Goal: Find specific page/section

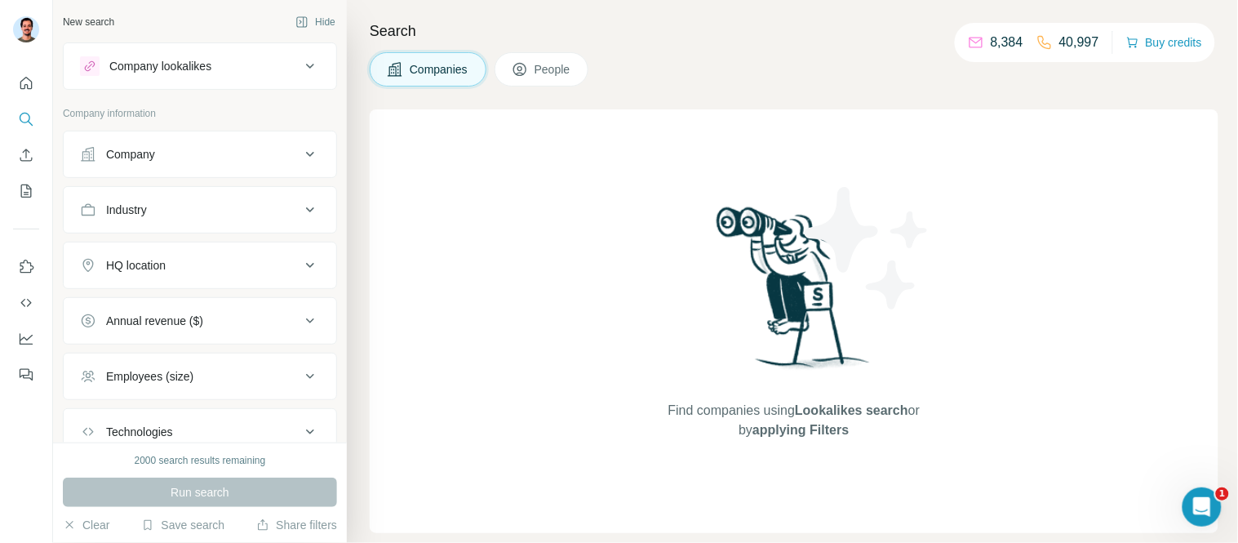
click at [552, 76] on span "People" at bounding box center [553, 69] width 38 height 16
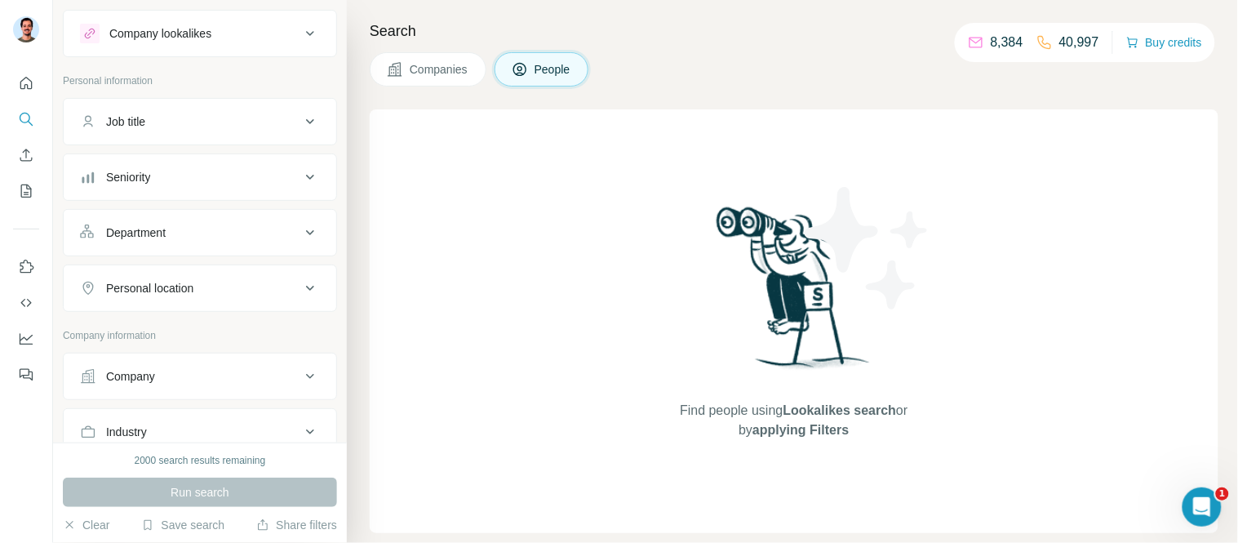
scroll to position [91, 0]
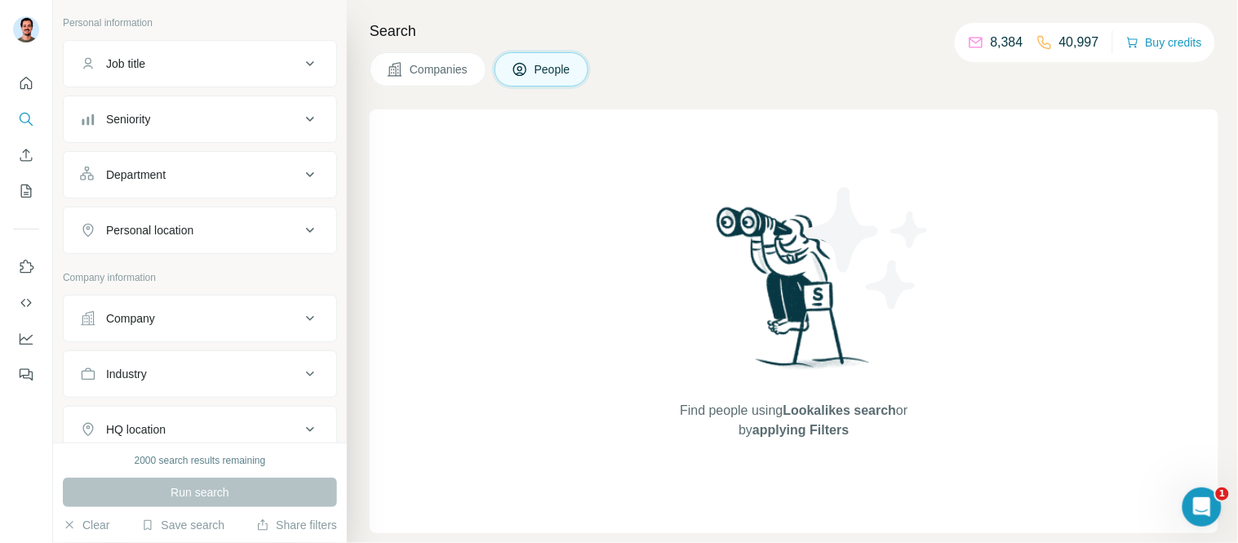
click at [133, 340] on div "Company" at bounding box center [200, 318] width 274 height 47
click at [132, 331] on button "Company" at bounding box center [200, 318] width 272 height 39
click at [209, 388] on input "text" at bounding box center [200, 389] width 240 height 29
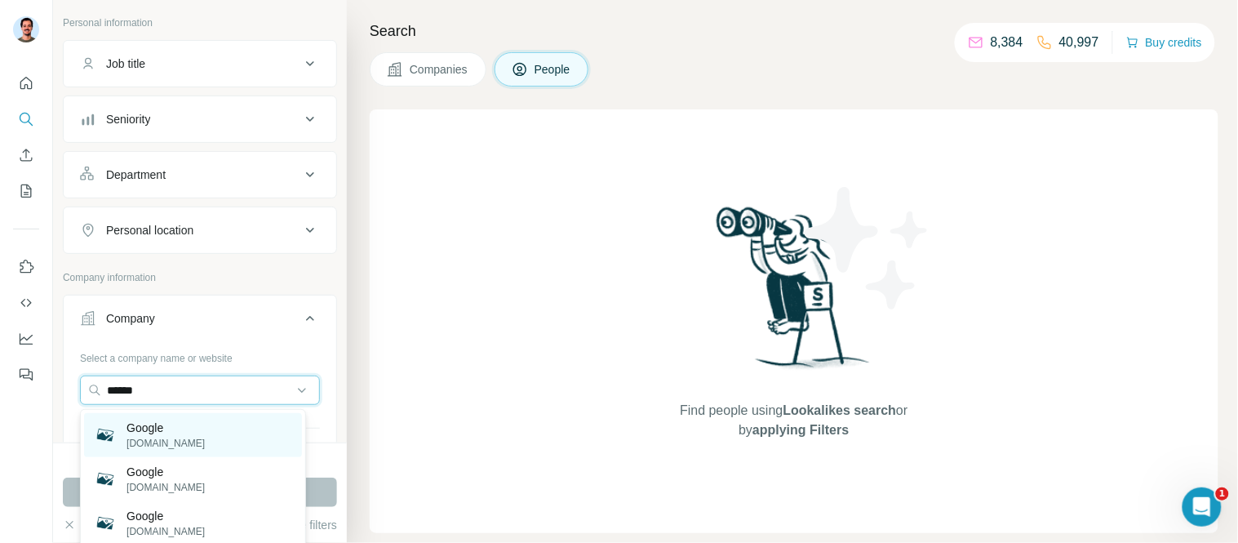
type input "******"
click at [164, 425] on p "Google" at bounding box center [165, 427] width 78 height 16
